Goal: Task Accomplishment & Management: Manage account settings

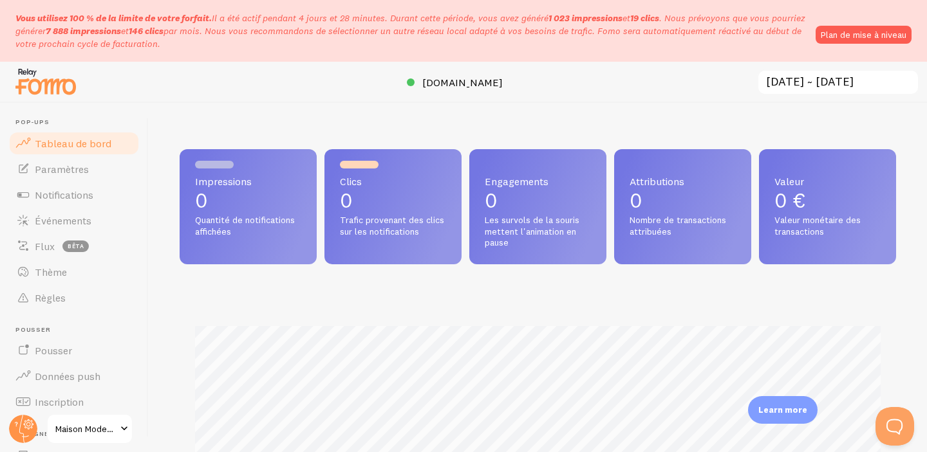
scroll to position [338, 716]
click at [853, 35] on font "Plan de mise à niveau" at bounding box center [864, 35] width 86 height 12
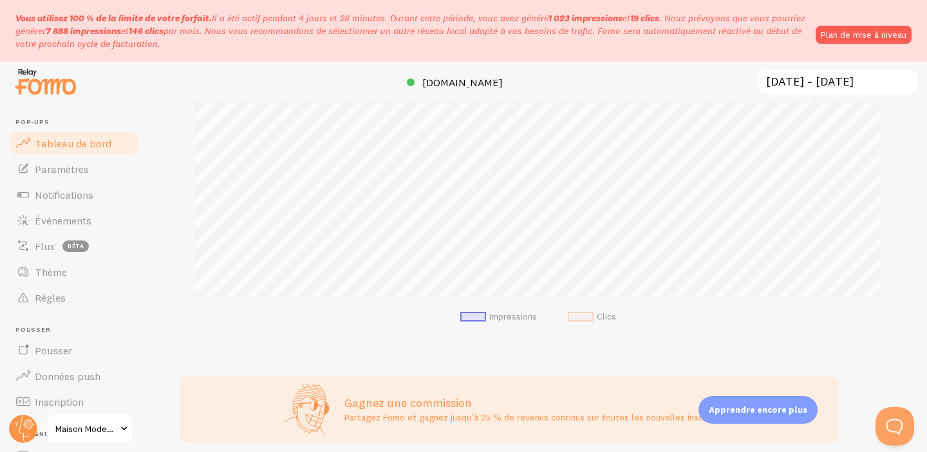
scroll to position [293, 0]
